Goal: Navigation & Orientation: Find specific page/section

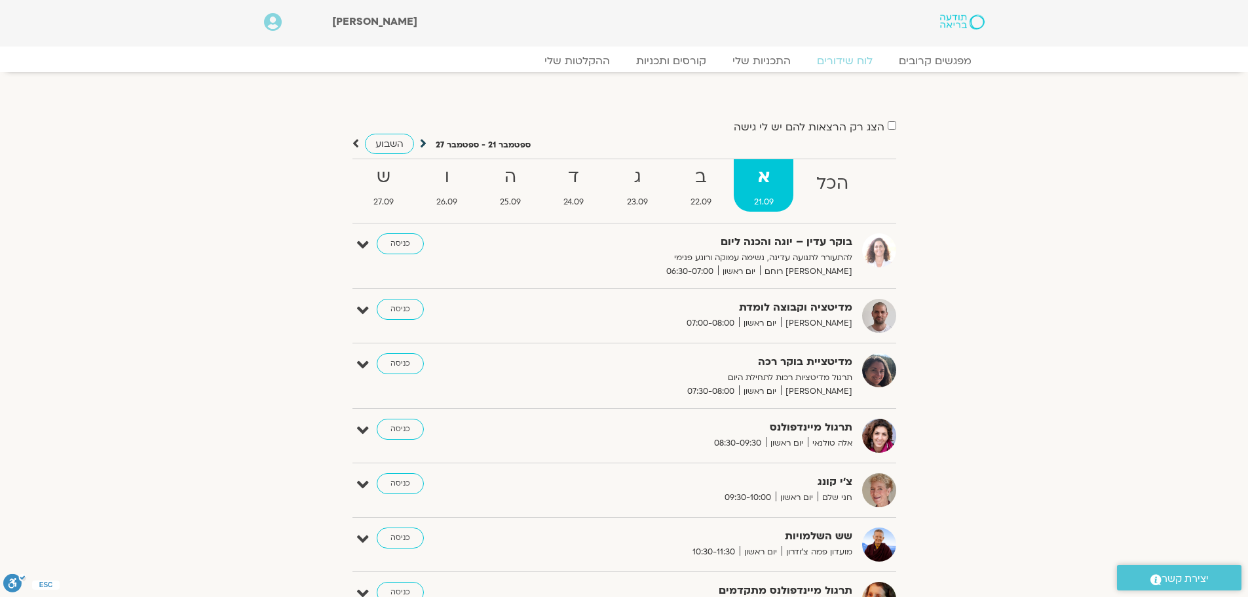
click at [425, 145] on icon at bounding box center [423, 143] width 7 height 13
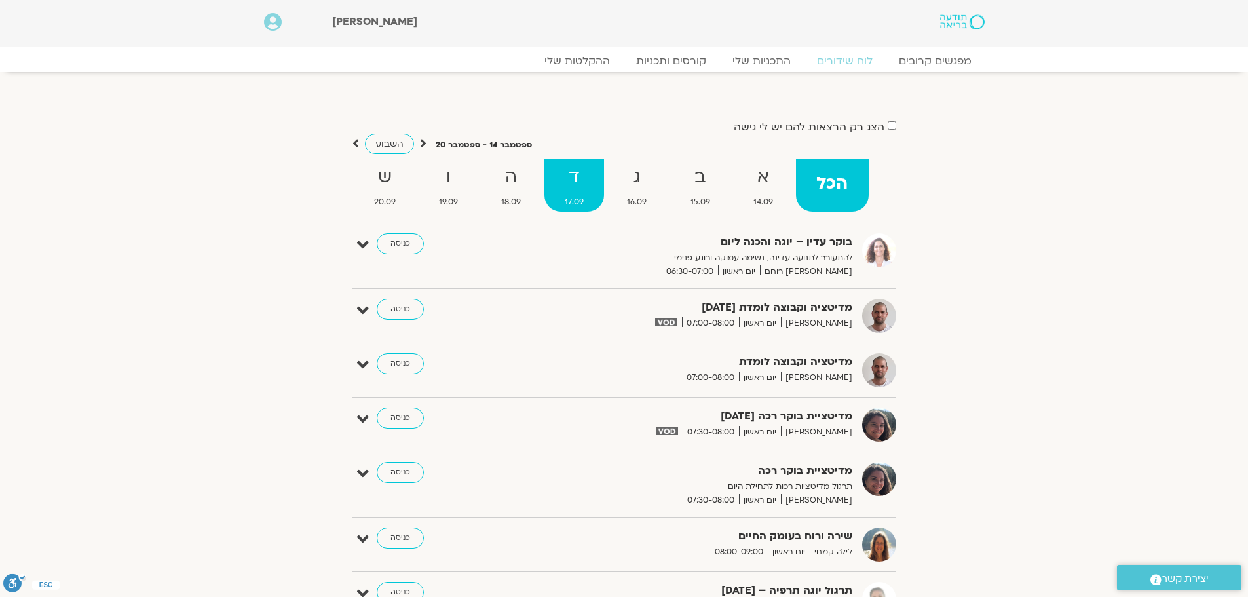
click at [586, 181] on strong "ד" at bounding box center [574, 176] width 60 height 29
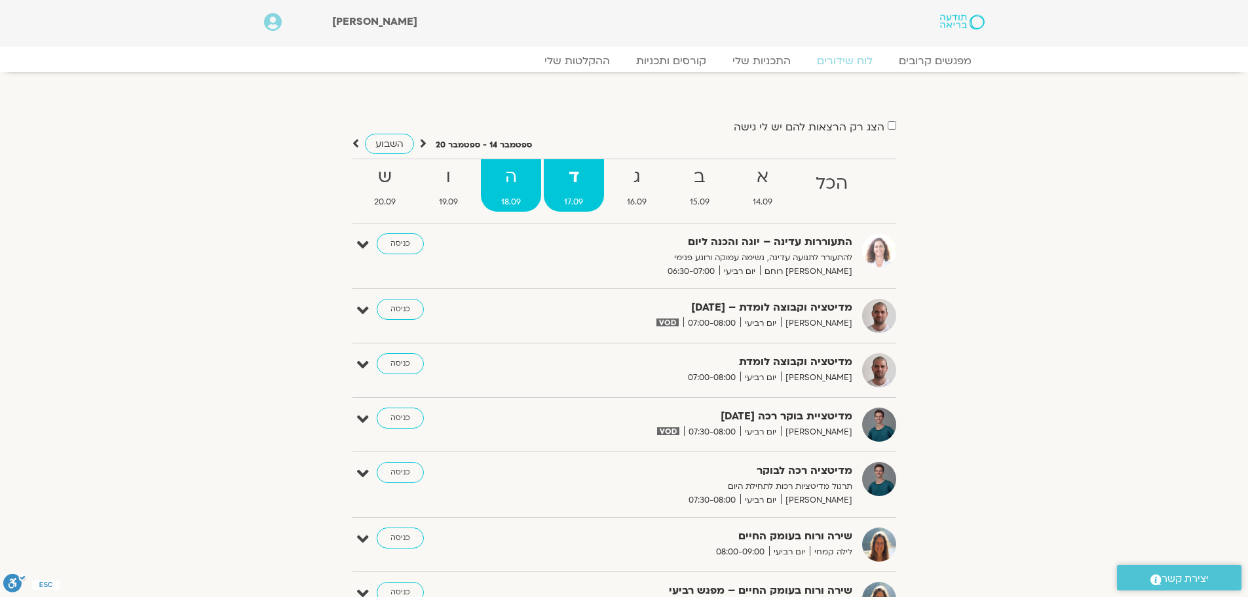
click at [507, 184] on strong "ה" at bounding box center [511, 176] width 60 height 29
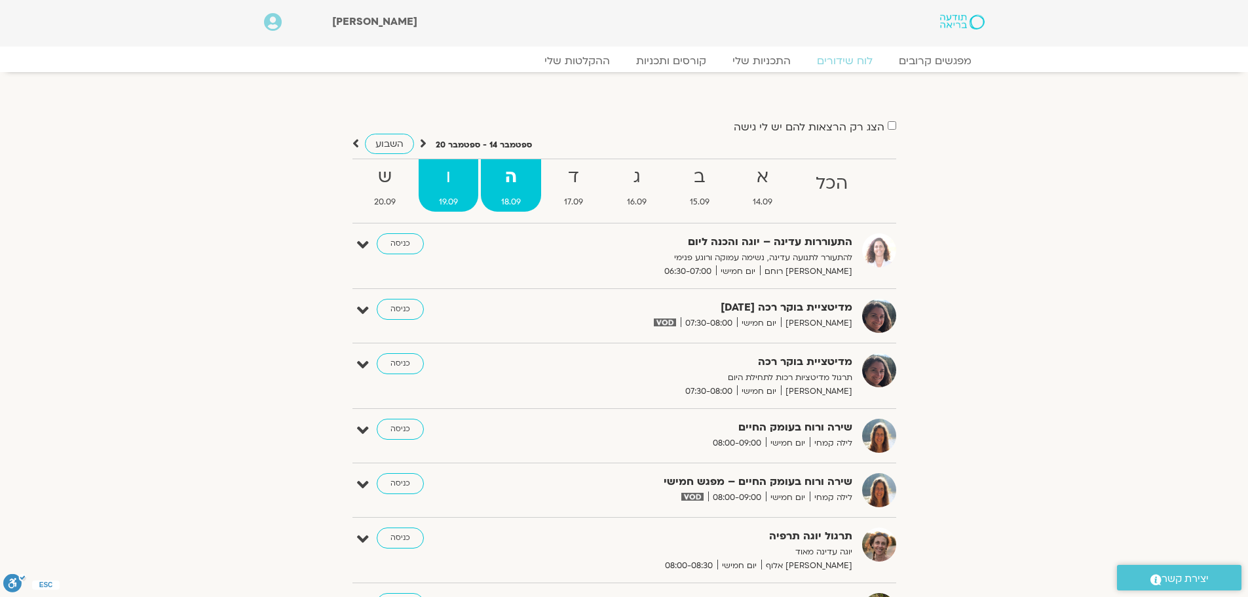
click at [449, 187] on strong "ו" at bounding box center [449, 176] width 60 height 29
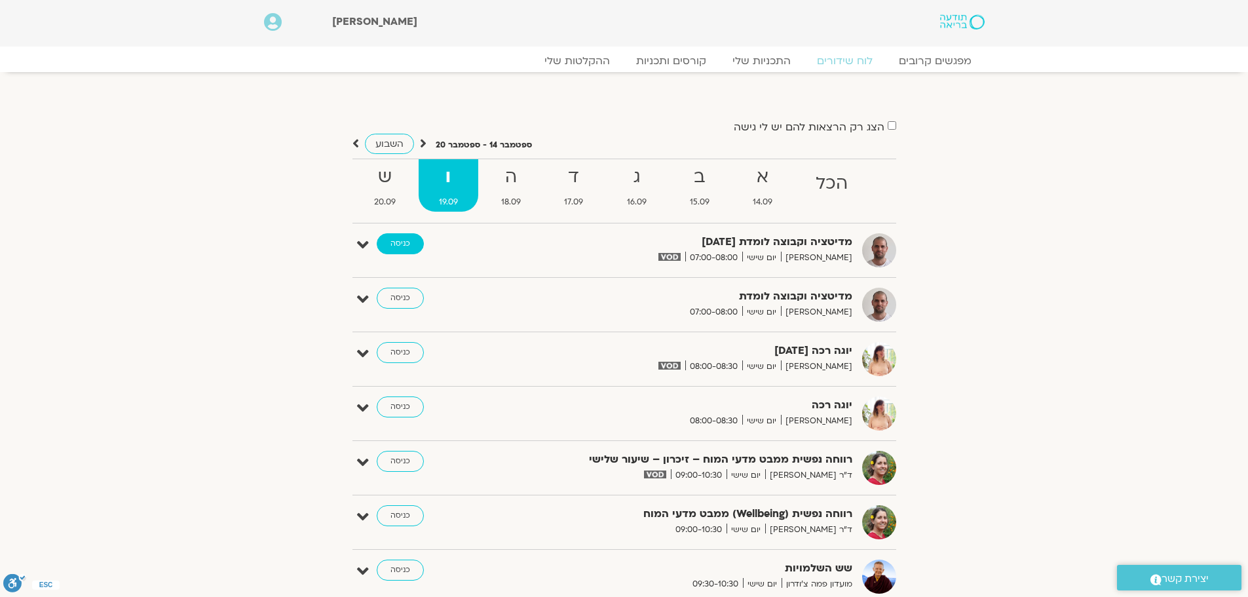
click at [404, 242] on link "כניסה" at bounding box center [400, 243] width 47 height 21
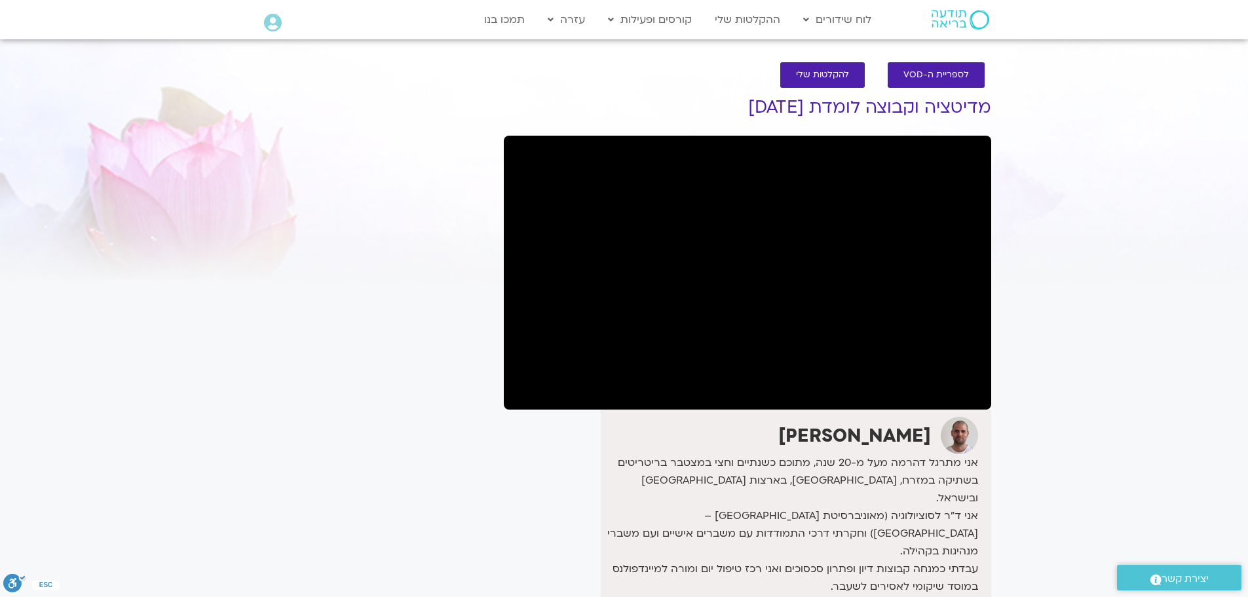
click at [131, 309] on section "לספריית ה-VOD להקלטות שלי מדיטציה וקבוצה לומדת [DATE] [PERSON_NAME] אני מתרגל ד…" at bounding box center [624, 419] width 1248 height 741
